Goal: Task Accomplishment & Management: Complete application form

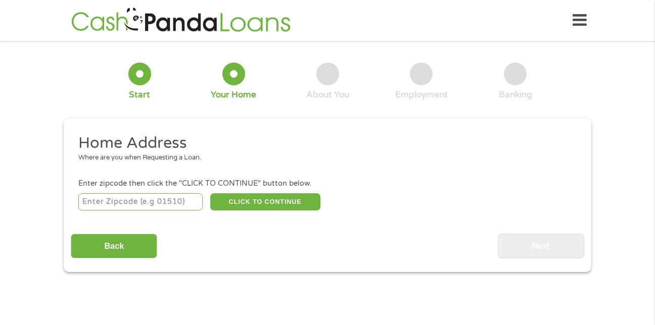
click at [133, 203] on input "number" at bounding box center [140, 201] width 125 height 17
type input "33544"
click at [259, 196] on button "CLICK TO CONTINUE" at bounding box center [265, 201] width 110 height 17
type input "33544"
type input "[PERSON_NAME][DEMOGRAPHIC_DATA]"
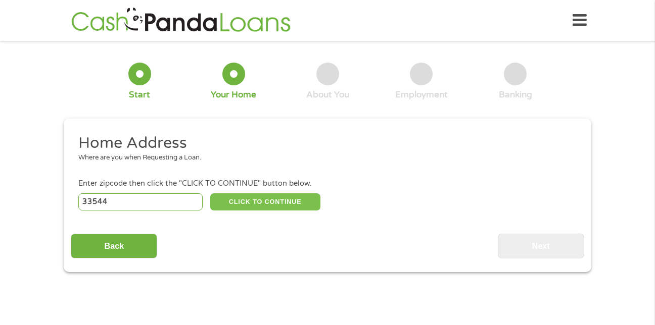
select select "[US_STATE]"
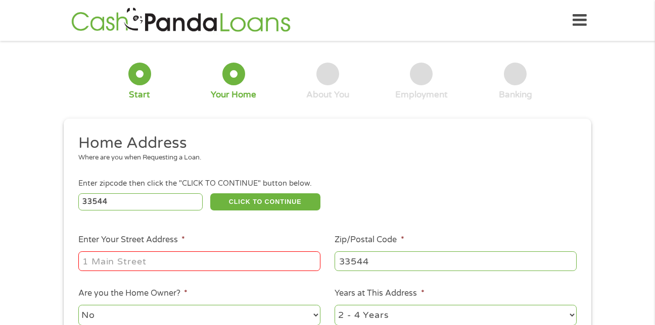
click at [19, 239] on div "1 Start 2 Your Home 3 About You 4 Employment 5 Banking 6 This field is hidden w…" at bounding box center [327, 251] width 655 height 407
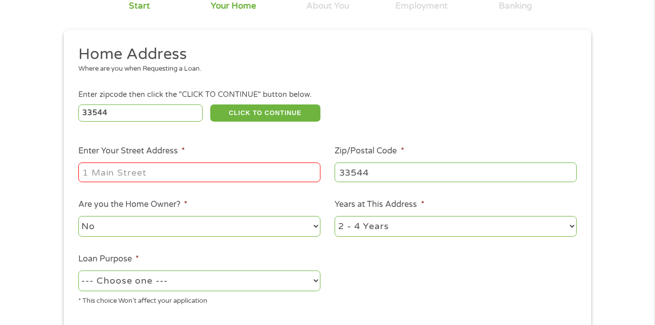
scroll to position [101, 0]
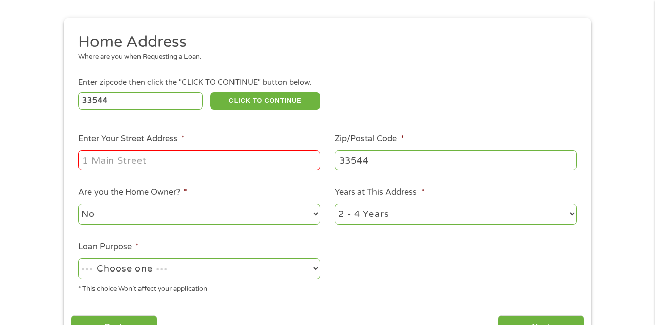
click at [139, 164] on input "Enter Your Street Address *" at bounding box center [199, 160] width 242 height 19
type input "[STREET_ADDRESS][PERSON_NAME]"
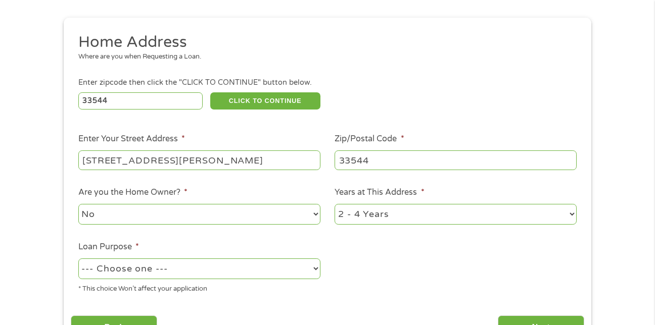
click at [356, 261] on ul "Home Address Where are you when Requesting a Loan. Enter zipcode then click the…" at bounding box center [327, 167] width 513 height 270
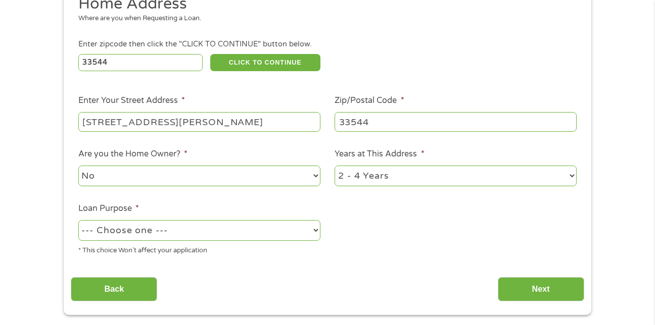
scroll to position [141, 0]
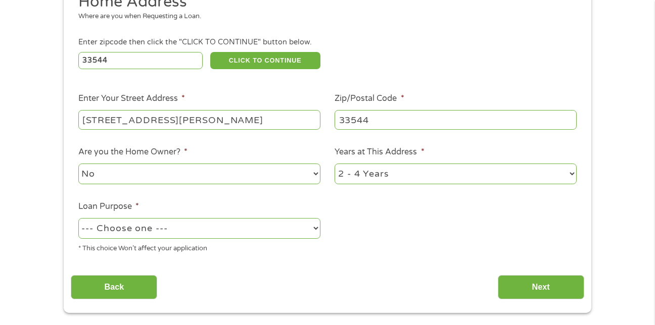
drag, startPoint x: 356, startPoint y: 261, endPoint x: 337, endPoint y: 261, distance: 19.2
click at [337, 261] on ul "Home Address Where are you when Requesting a Loan. Enter zipcode then click the…" at bounding box center [327, 127] width 513 height 270
click at [208, 229] on select "--- Choose one --- Pay Bills Debt Consolidation Home Improvement Major Purchase…" at bounding box center [199, 228] width 242 height 21
select select "other"
click at [208, 227] on select "--- Choose one --- Pay Bills Debt Consolidation Home Improvement Major Purchase…" at bounding box center [199, 228] width 242 height 21
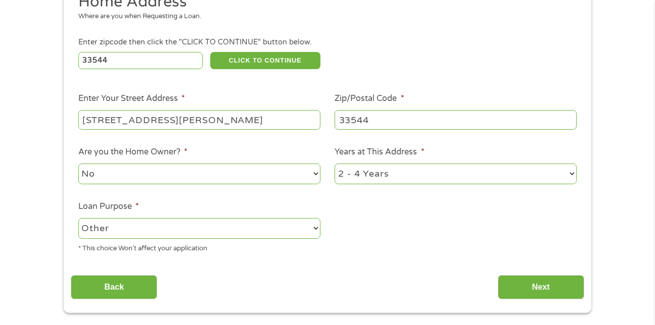
click at [305, 281] on div "Back Next" at bounding box center [327, 284] width 513 height 32
click at [525, 284] on input "Next" at bounding box center [541, 287] width 86 height 25
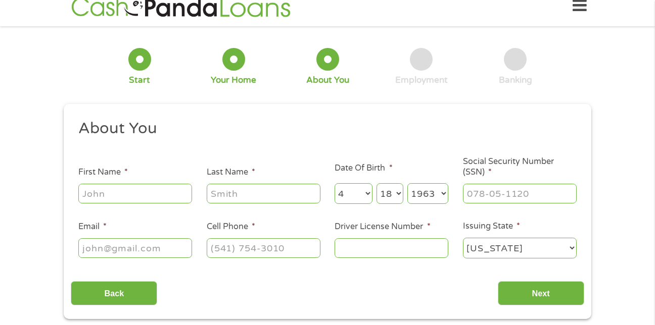
scroll to position [0, 0]
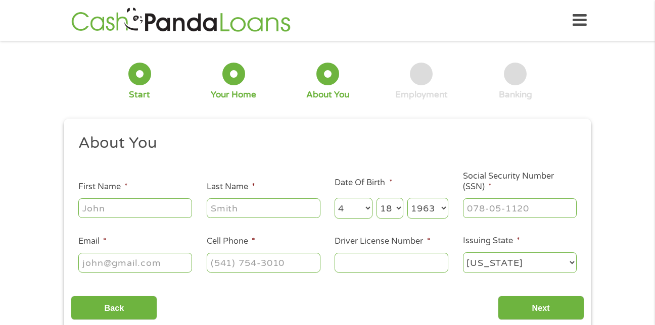
click at [163, 210] on input "First Name *" at bounding box center [135, 208] width 114 height 19
type input "[PERSON_NAME]"
type input "[EMAIL_ADDRESS][DOMAIN_NAME]"
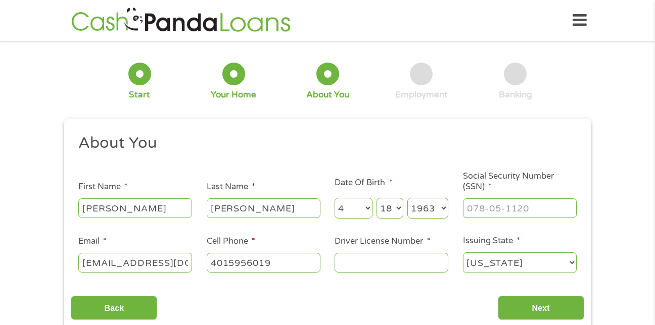
type input "[PHONE_NUMBER]"
click at [376, 268] on input "Driver License Number *" at bounding box center [391, 262] width 114 height 19
type input "7907216"
click at [406, 292] on div "Back Next" at bounding box center [327, 304] width 513 height 32
click at [513, 259] on select "[US_STATE] [US_STATE] [US_STATE] [US_STATE] [US_STATE] [US_STATE] [US_STATE] [U…" at bounding box center [520, 263] width 114 height 21
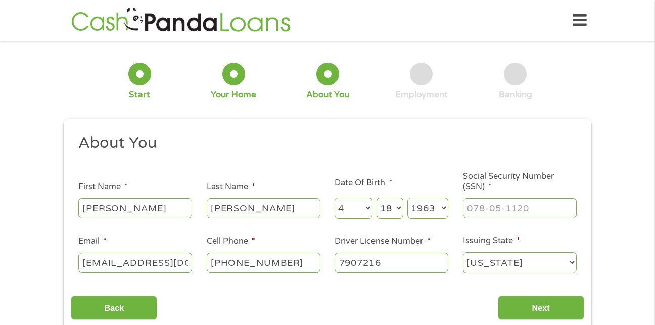
select select "[US_STATE]"
click at [511, 260] on select "[US_STATE] [US_STATE] [US_STATE] [US_STATE] [US_STATE] [US_STATE] [US_STATE] [U…" at bounding box center [520, 263] width 114 height 21
click at [476, 283] on div "About You This field is hidden when viewing the form Title * --- Choose one ---…" at bounding box center [327, 226] width 513 height 187
click at [536, 310] on input "Next" at bounding box center [541, 308] width 86 height 25
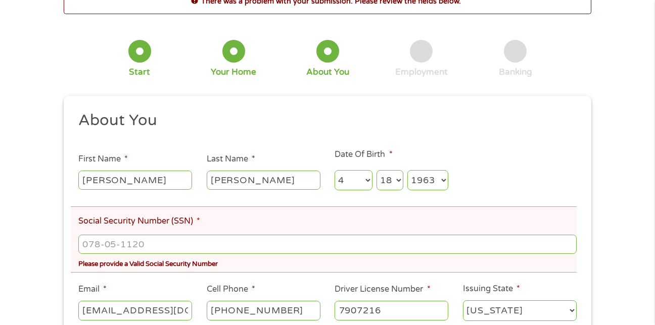
scroll to position [81, 0]
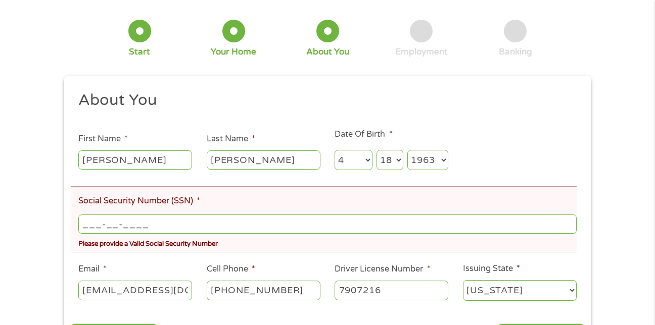
click at [179, 225] on input "___-__-____" at bounding box center [327, 224] width 498 height 19
type input "039-44-7105"
click at [609, 224] on div "There was a problem with your submission. Please review the fields below. 1 Sta…" at bounding box center [327, 164] width 655 height 394
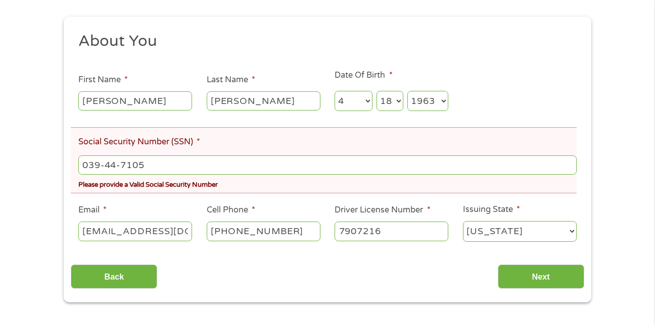
scroll to position [141, 0]
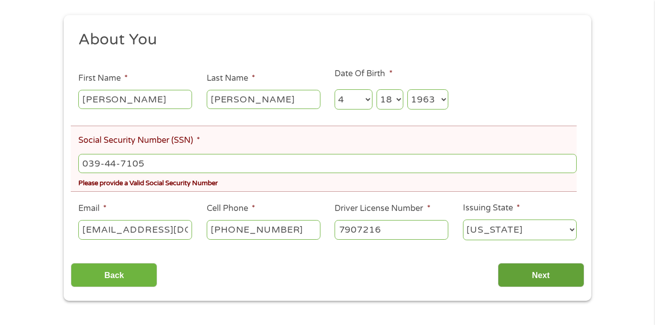
click at [547, 275] on input "Next" at bounding box center [541, 275] width 86 height 25
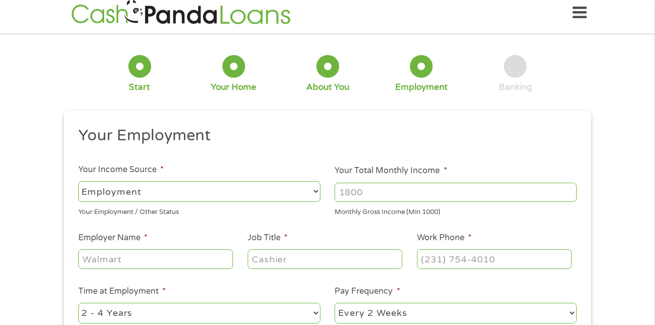
scroll to position [0, 0]
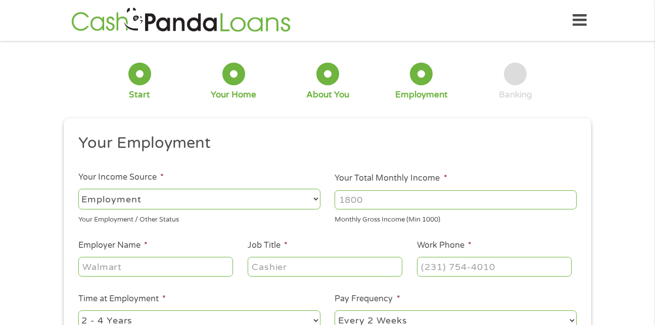
click at [201, 194] on select "--- Choose one --- Employment [DEMOGRAPHIC_DATA] Benefits" at bounding box center [199, 199] width 242 height 21
select select "benefits"
type input "Other"
type input "[PHONE_NUMBER]"
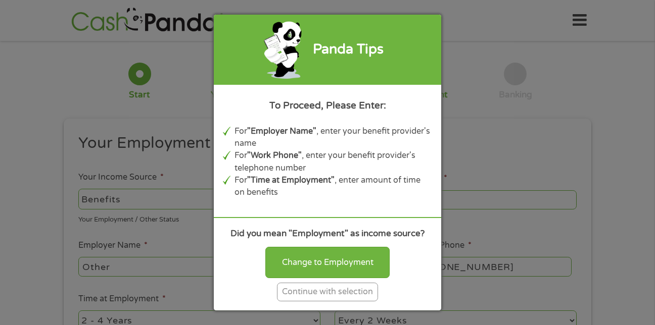
click at [201, 197] on div "Panda Tips To Proceed, Please Enter: For "Employer Name" , enter your benefit p…" at bounding box center [327, 162] width 655 height 325
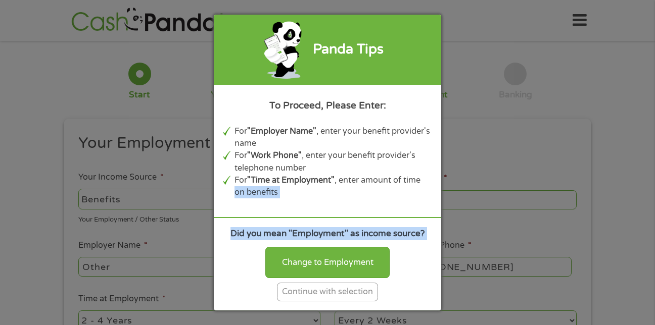
drag, startPoint x: 201, startPoint y: 197, endPoint x: 223, endPoint y: 246, distance: 54.3
click at [223, 246] on div "Panda Tips To Proceed, Please Enter: For "Employer Name" , enter your benefit p…" at bounding box center [327, 162] width 655 height 325
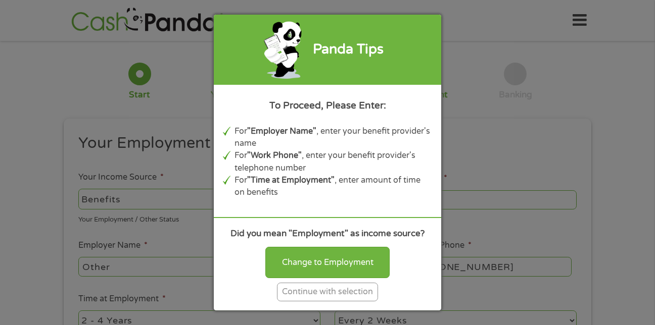
drag, startPoint x: 223, startPoint y: 246, endPoint x: 309, endPoint y: 292, distance: 97.6
click at [309, 292] on div "Continue with selection" at bounding box center [327, 292] width 101 height 19
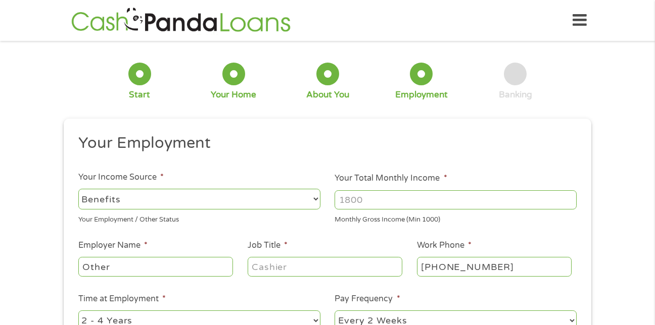
drag, startPoint x: 181, startPoint y: 268, endPoint x: 253, endPoint y: 219, distance: 86.2
click at [253, 219] on ul "Your Employment Your Income Source * --- Choose one --- Employment [DEMOGRAPHIC…" at bounding box center [327, 264] width 513 height 262
click at [394, 195] on input "Your Total Monthly Income *" at bounding box center [455, 199] width 242 height 19
type input "1871"
click at [393, 234] on ul "Your Employment Your Income Source * --- Choose one --- Employment [DEMOGRAPHIC…" at bounding box center [327, 264] width 513 height 262
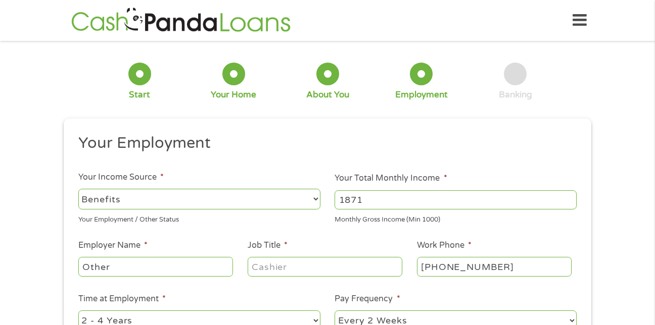
click at [181, 269] on input "Other" at bounding box center [155, 266] width 155 height 19
type input "O"
type input "ssdi"
click at [198, 295] on li "Time at Employment * --- Choose one --- 1 Year or less 1 - 2 Years 2 - 4 Years …" at bounding box center [199, 313] width 257 height 40
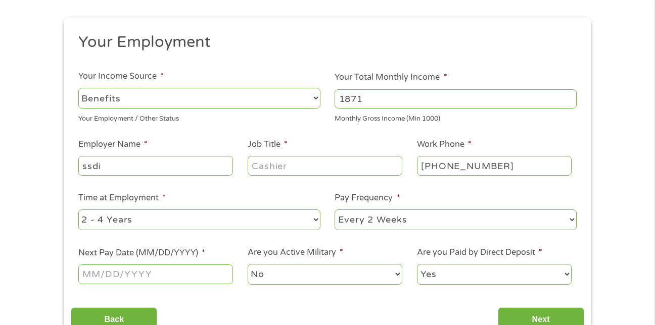
scroll to position [121, 0]
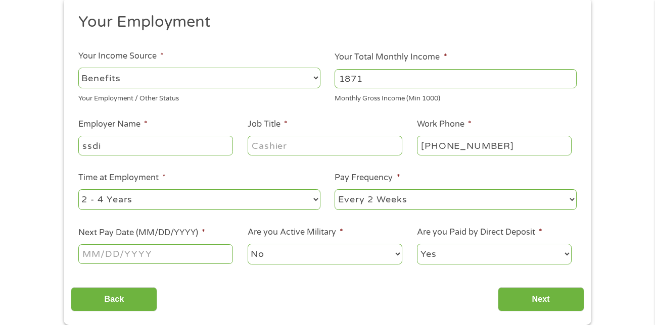
click at [425, 201] on select "--- Choose one --- Every 2 Weeks Every Week Monthly Semi-Monthly" at bounding box center [455, 199] width 242 height 21
select select "monthly"
click at [334, 189] on select "--- Choose one --- Every 2 Weeks Every Week Monthly Semi-Monthly" at bounding box center [455, 199] width 242 height 21
click at [254, 289] on div "Back Next" at bounding box center [327, 296] width 513 height 32
click at [192, 258] on input "Next Pay Date (MM/DD/YYYY) *" at bounding box center [155, 253] width 155 height 19
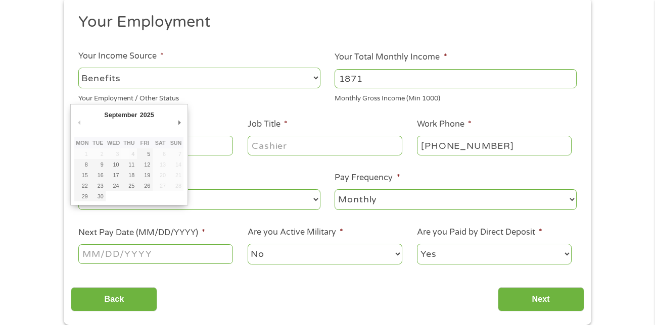
click at [91, 259] on input "Next Pay Date (MM/DD/YYYY) *" at bounding box center [155, 253] width 155 height 19
click at [29, 193] on div "1 Start 2 Your Home 3 About You 4 Employment 5 Banking 6 This field is hidden w…" at bounding box center [327, 126] width 655 height 399
click at [153, 254] on input "Next Pay Date (MM/DD/YYYY) *" at bounding box center [155, 253] width 155 height 19
type input "[DATE]"
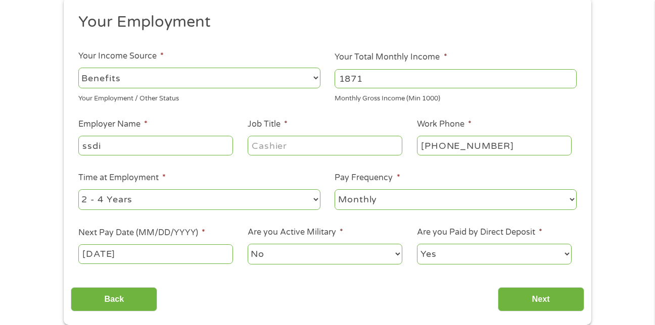
click at [439, 284] on div "Back Next" at bounding box center [327, 296] width 513 height 32
click at [183, 284] on div "Back Next" at bounding box center [327, 296] width 513 height 32
click at [461, 250] on select "Yes No" at bounding box center [494, 254] width 155 height 21
select select "0"
click at [417, 244] on select "Yes No" at bounding box center [494, 254] width 155 height 21
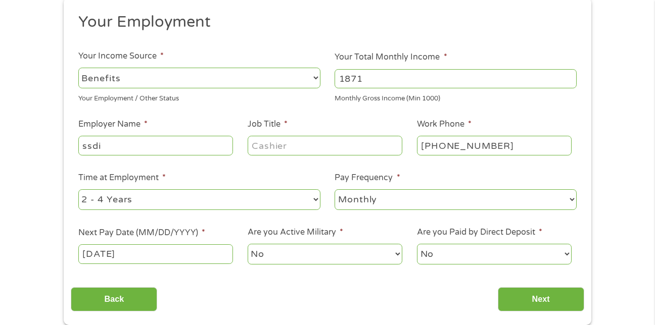
click at [447, 302] on div "Back Next" at bounding box center [327, 296] width 513 height 32
click at [525, 290] on input "Next" at bounding box center [541, 299] width 86 height 25
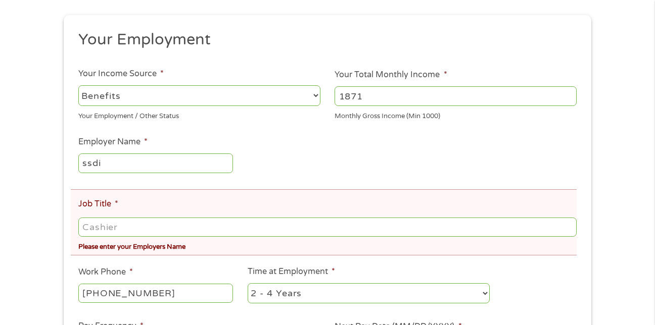
scroll to position [162, 0]
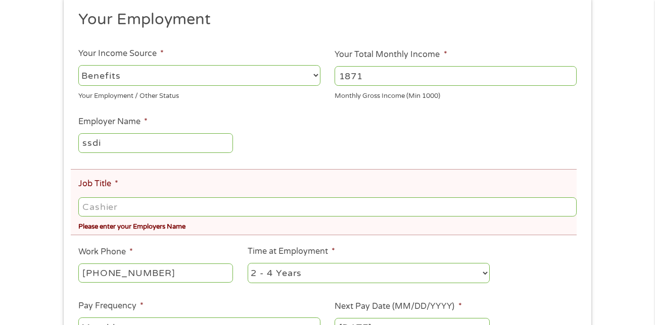
click at [154, 209] on input "Job Title *" at bounding box center [327, 206] width 498 height 19
type input "no"
click at [264, 224] on div "Please enter your Employers Name" at bounding box center [327, 226] width 498 height 14
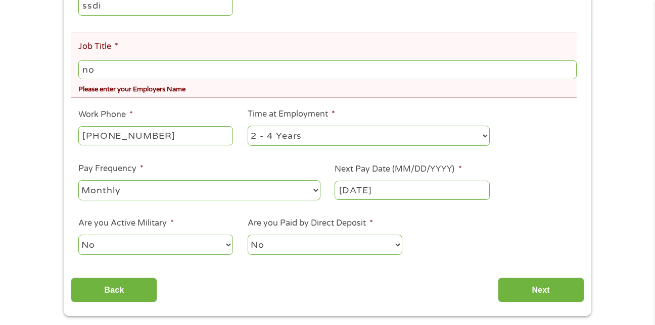
scroll to position [404, 0]
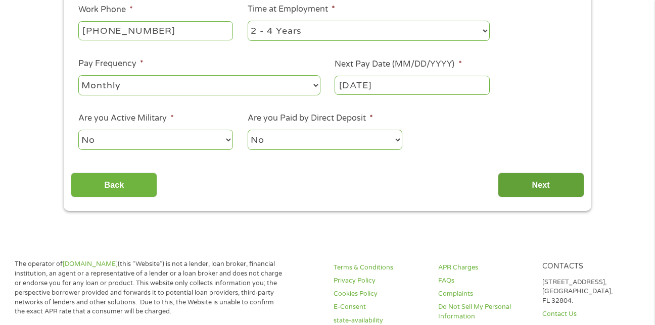
click at [551, 187] on input "Next" at bounding box center [541, 185] width 86 height 25
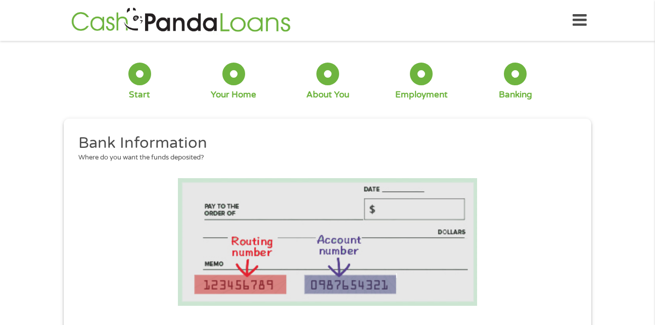
scroll to position [65, 4]
click at [547, 195] on li at bounding box center [327, 242] width 513 height 128
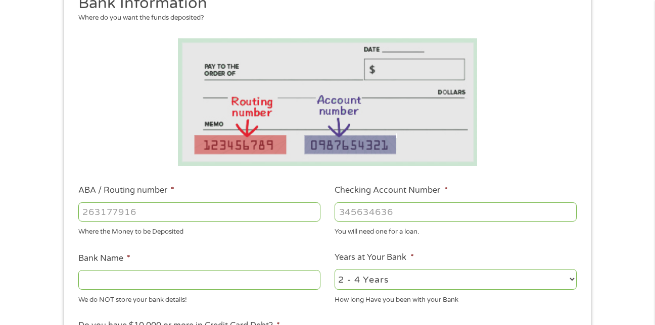
scroll to position [141, 0]
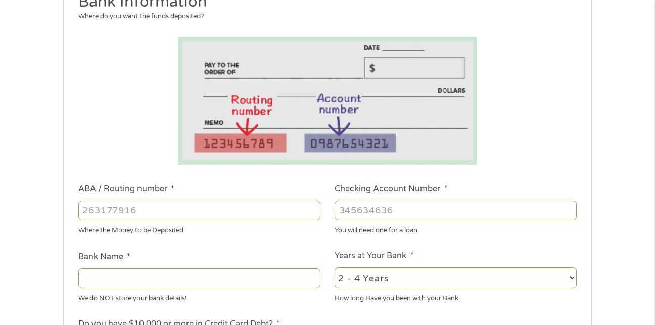
click at [170, 211] on input "ABA / Routing number *" at bounding box center [199, 210] width 242 height 19
type input "011500120"
type input "CITIZENS BANK NATIONAL ASSOCIATION"
type input "011500120"
click at [266, 233] on div "Where the Money to be Deposited" at bounding box center [199, 229] width 242 height 14
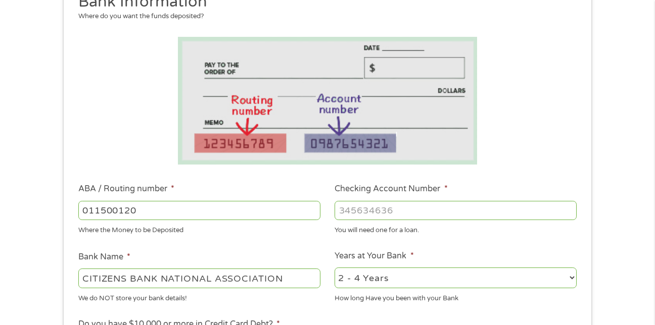
click at [426, 217] on input "Checking Account Number *" at bounding box center [455, 210] width 242 height 19
type input "0030972124"
click at [432, 222] on li "Checking Account Number * [FINANCIAL_ID] You will need one for a loan." at bounding box center [455, 209] width 257 height 53
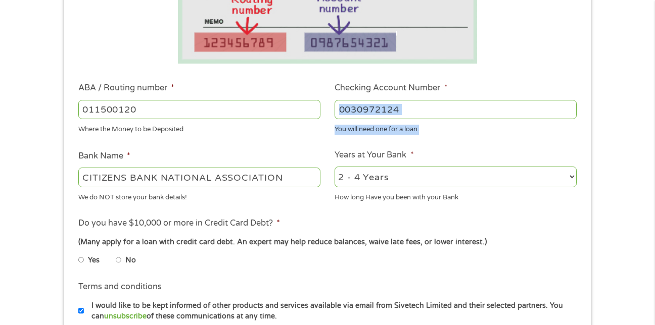
scroll to position [263, 0]
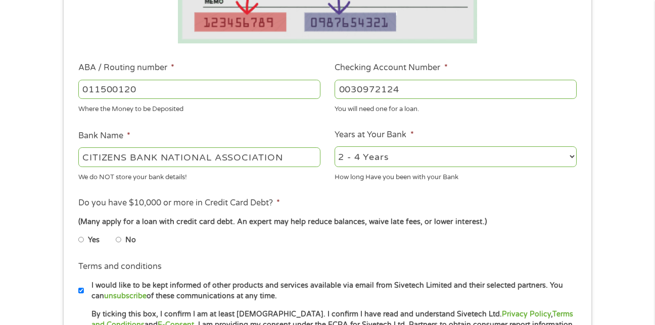
click at [549, 252] on div "Yes No" at bounding box center [327, 241] width 498 height 23
click at [122, 242] on li "No" at bounding box center [134, 240] width 36 height 20
click at [118, 240] on input "No" at bounding box center [119, 240] width 6 height 16
radio input "true"
click at [78, 232] on input "Yes" at bounding box center [81, 240] width 6 height 16
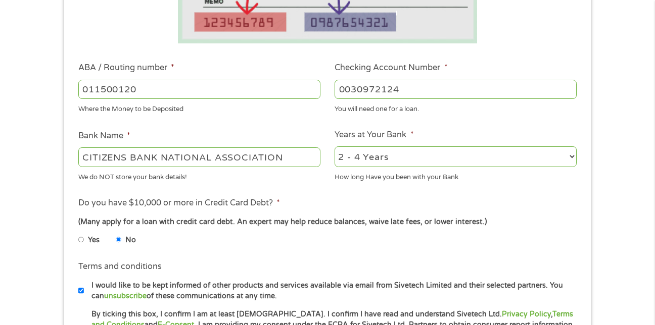
radio input "true"
click at [116, 232] on input "No" at bounding box center [119, 240] width 6 height 16
radio input "true"
click at [338, 252] on div "Yes No" at bounding box center [327, 241] width 498 height 23
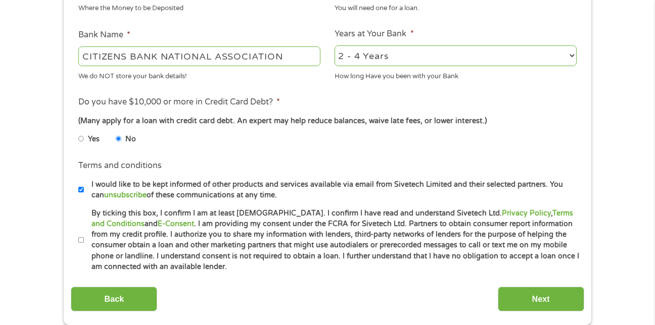
scroll to position [384, 0]
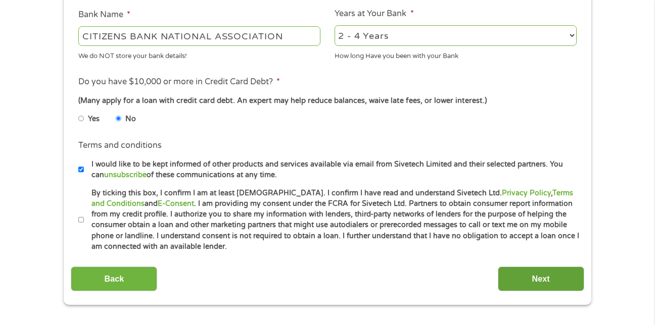
click at [535, 278] on input "Next" at bounding box center [541, 279] width 86 height 25
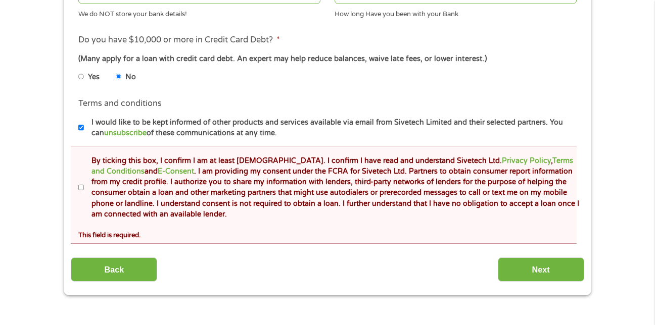
scroll to position [465, 0]
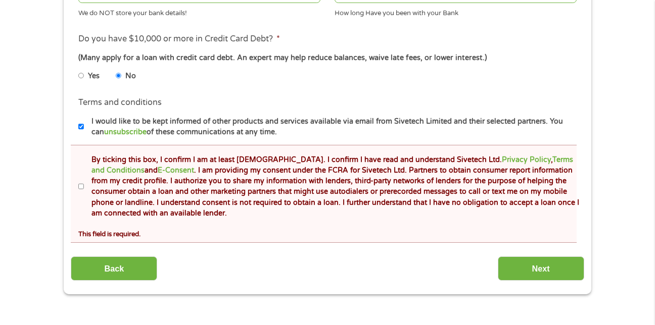
click at [79, 188] on input "By ticking this box, I confirm I am at least [DEMOGRAPHIC_DATA]. I confirm I ha…" at bounding box center [81, 187] width 6 height 16
checkbox input "true"
click at [563, 274] on input "Next" at bounding box center [541, 269] width 86 height 25
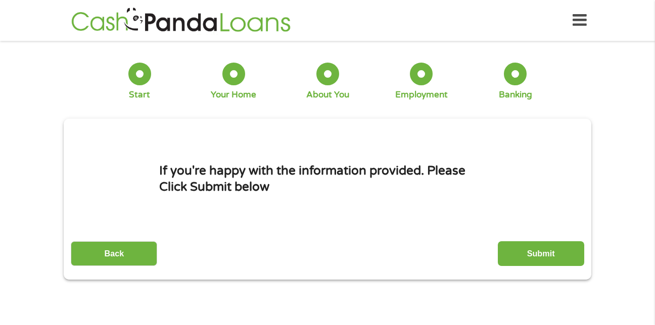
scroll to position [24, 4]
click at [624, 271] on div "1 Start 2 Your Home 3 About You 4 Employment 5 Banking 6 This field is hidden w…" at bounding box center [327, 163] width 655 height 231
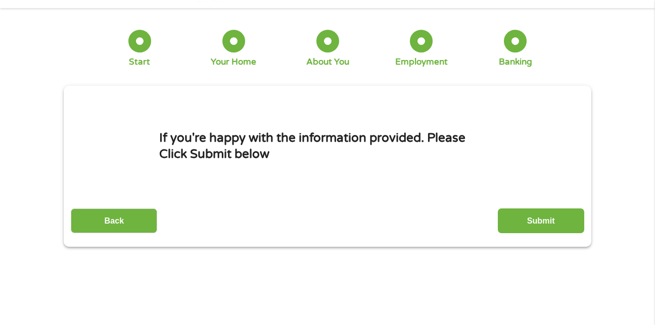
scroll to position [31, 0]
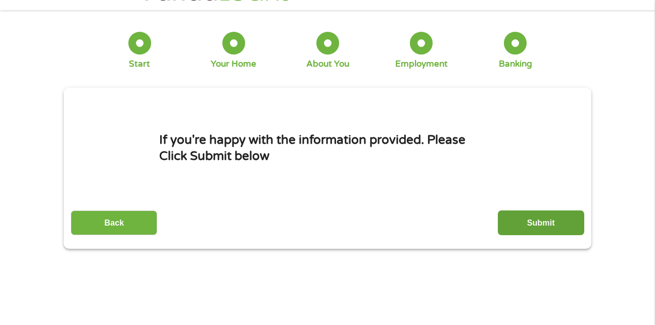
click at [532, 225] on input "Submit" at bounding box center [541, 223] width 86 height 25
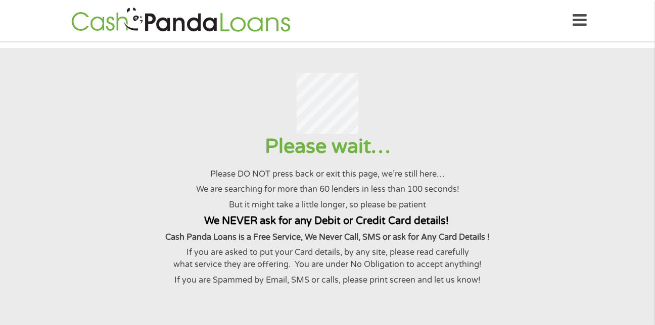
scroll to position [20, 0]
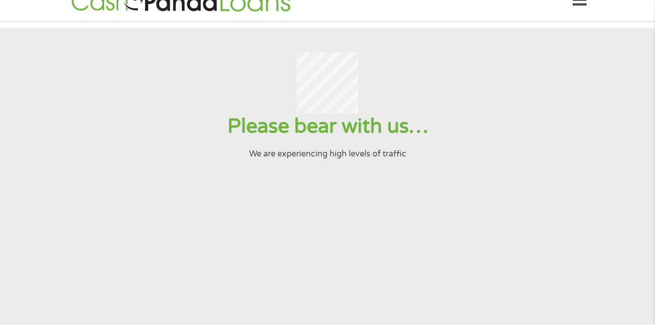
click at [608, 209] on section "Please bear with us… We are experiencing high levels of traffic" at bounding box center [327, 198] width 655 height 341
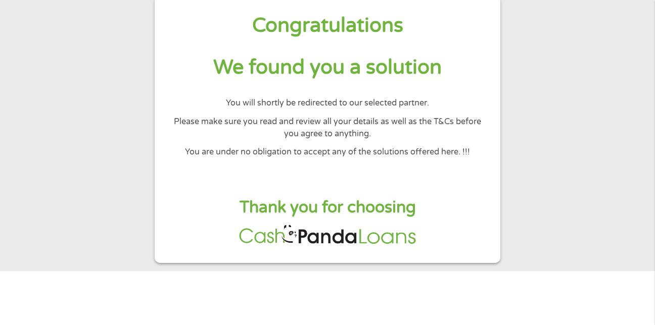
scroll to position [61, 0]
